Goal: Task Accomplishment & Management: Use online tool/utility

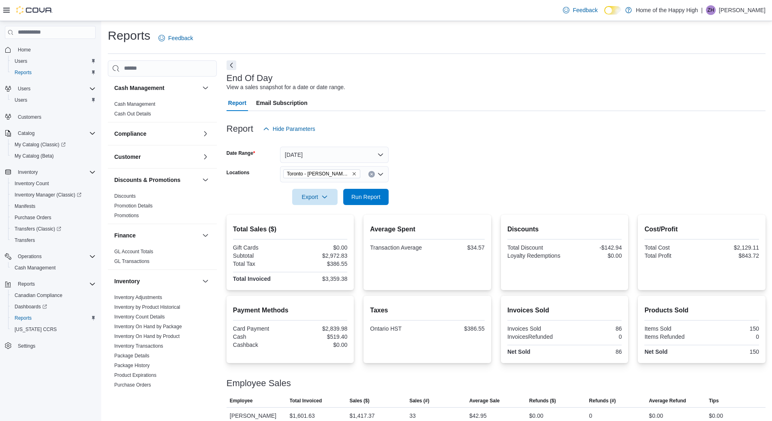
scroll to position [43, 0]
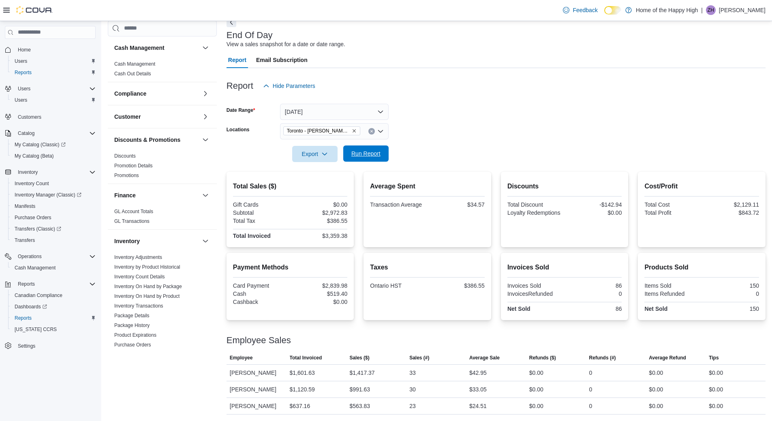
click at [382, 148] on button "Run Report" at bounding box center [365, 154] width 45 height 16
drag, startPoint x: 496, startPoint y: 411, endPoint x: 460, endPoint y: 403, distance: 36.6
click at [460, 403] on tr "Employee [PERSON_NAME] Total Invoiced $827.72 Sales ($) $732.46 Sales (#) 30 Av…" at bounding box center [496, 406] width 539 height 17
click at [490, 134] on form "Date Range [DATE] Locations [GEOGRAPHIC_DATA] - [PERSON_NAME][GEOGRAPHIC_DATA] …" at bounding box center [496, 128] width 539 height 68
click at [362, 150] on span "Run Report" at bounding box center [366, 154] width 36 height 16
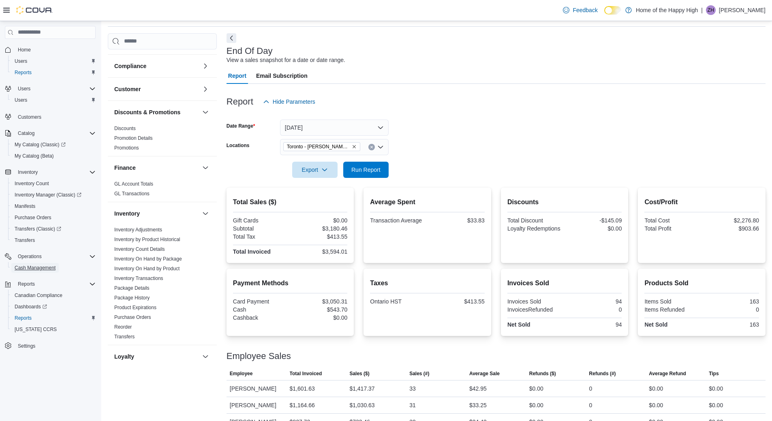
scroll to position [41, 0]
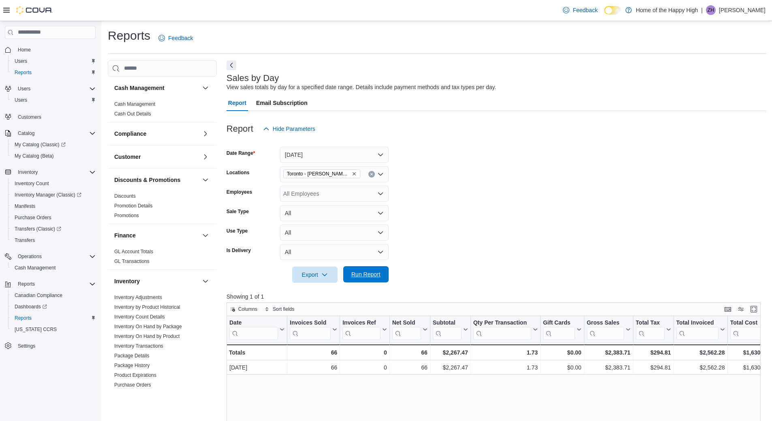
scroll to position [401, 0]
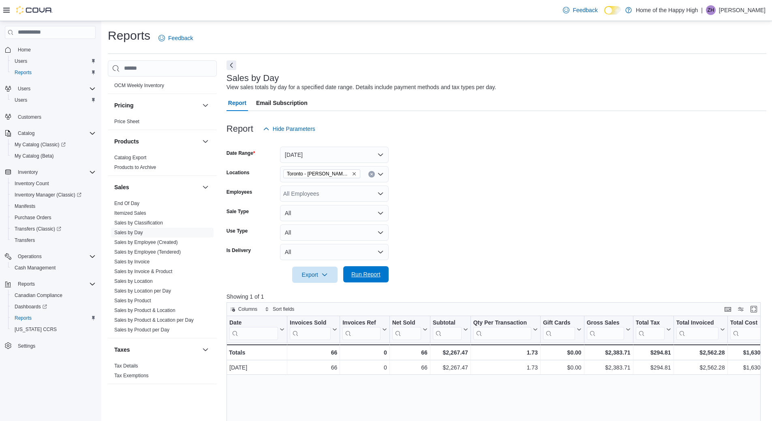
click at [362, 270] on span "Run Report" at bounding box center [366, 274] width 36 height 16
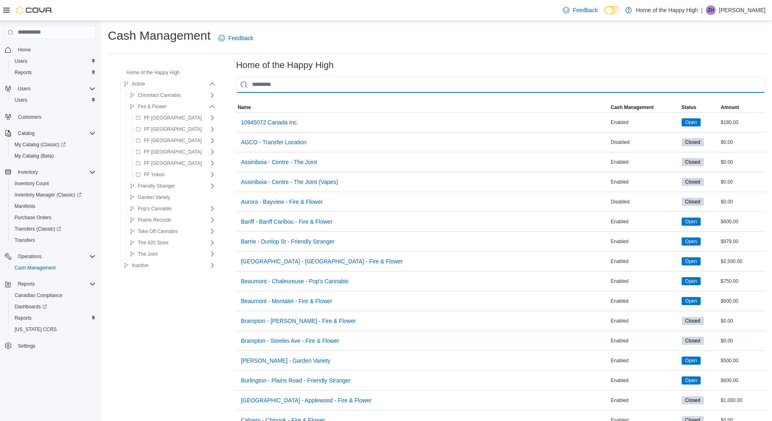
click at [441, 87] on input "This is a search bar. As you type, the results lower in the page will automatic…" at bounding box center [501, 85] width 530 height 16
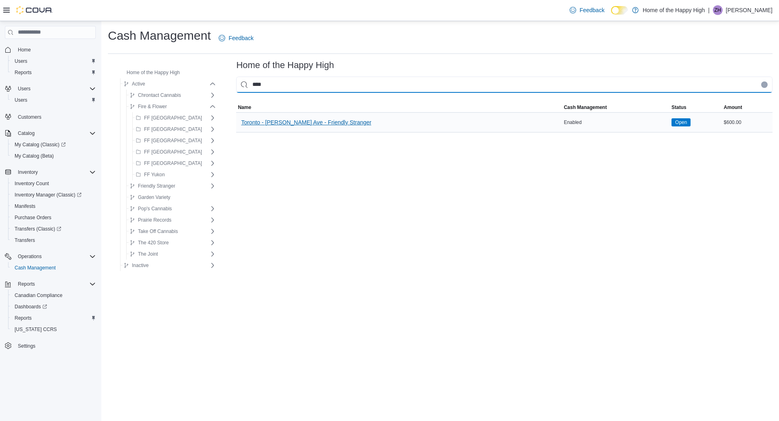
type input "****"
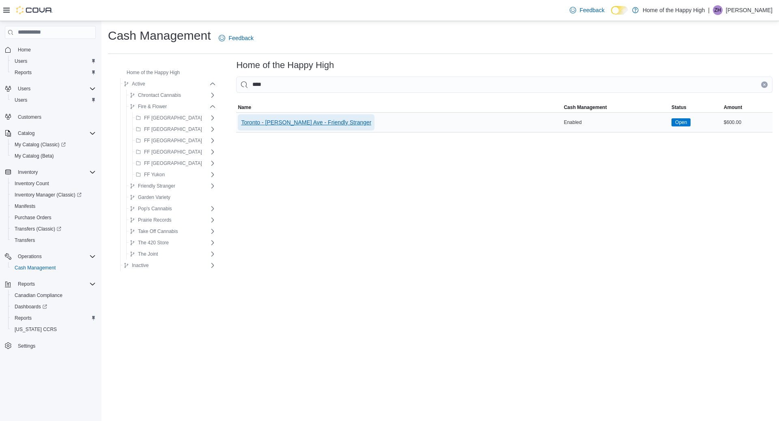
click at [304, 124] on span "Toronto - [PERSON_NAME] Ave - Friendly Stranger" at bounding box center [306, 122] width 130 height 8
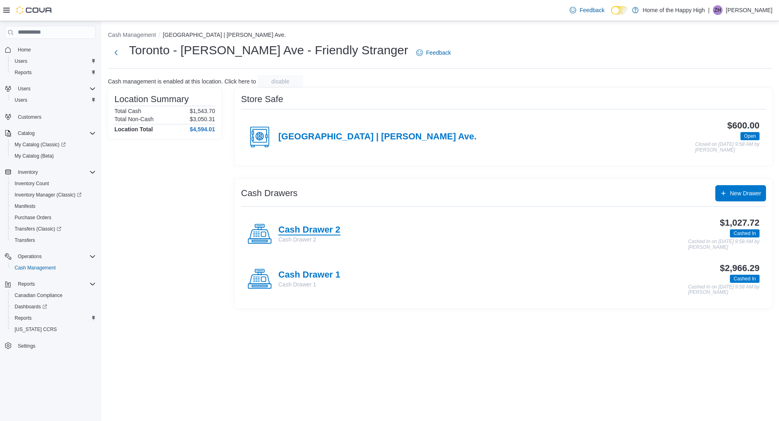
click at [326, 225] on h4 "Cash Drawer 2" at bounding box center [309, 230] width 62 height 11
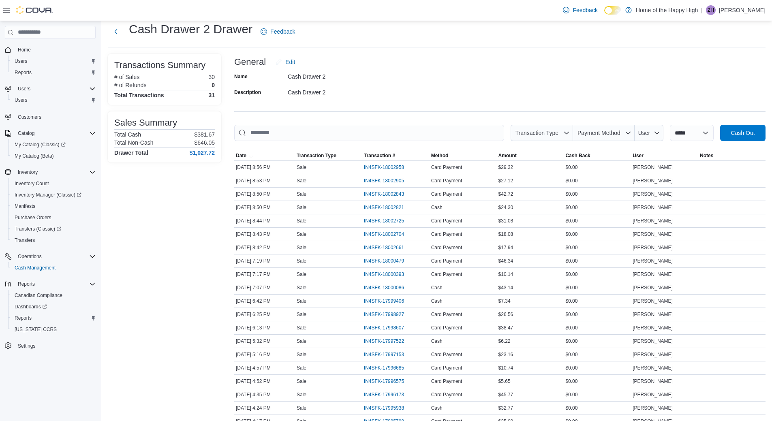
scroll to position [12, 0]
